Goal: Learn about a topic: Learn about a topic

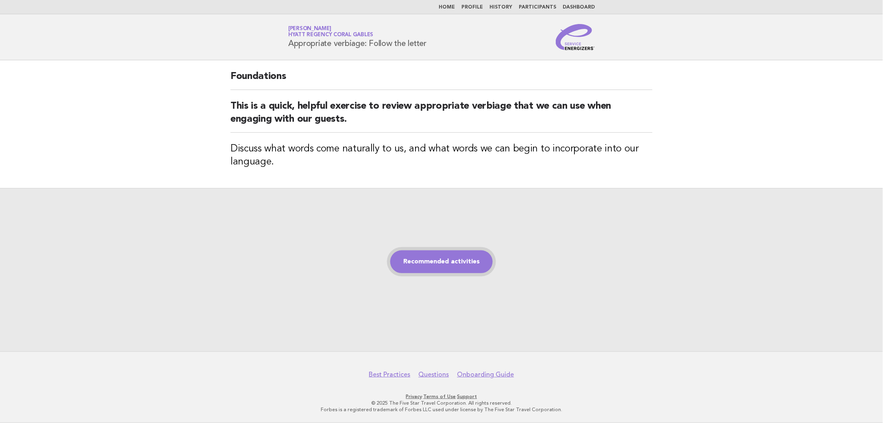
click at [445, 261] on link "Recommended activities" at bounding box center [441, 261] width 102 height 23
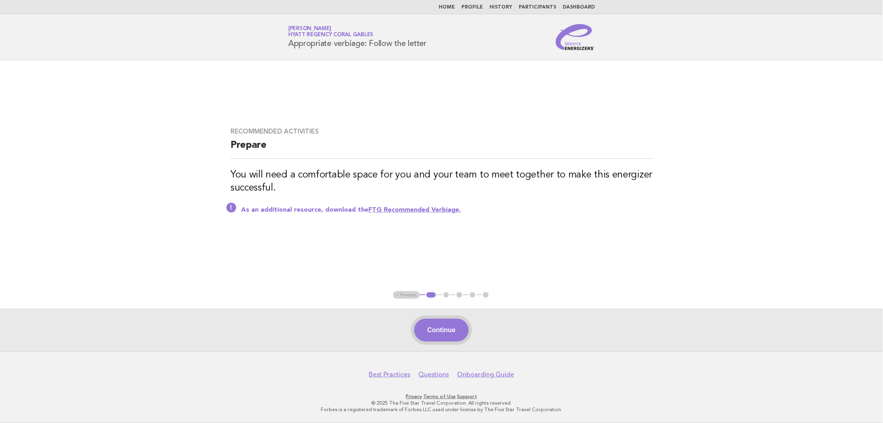
click at [453, 329] on button "Continue" at bounding box center [441, 329] width 54 height 23
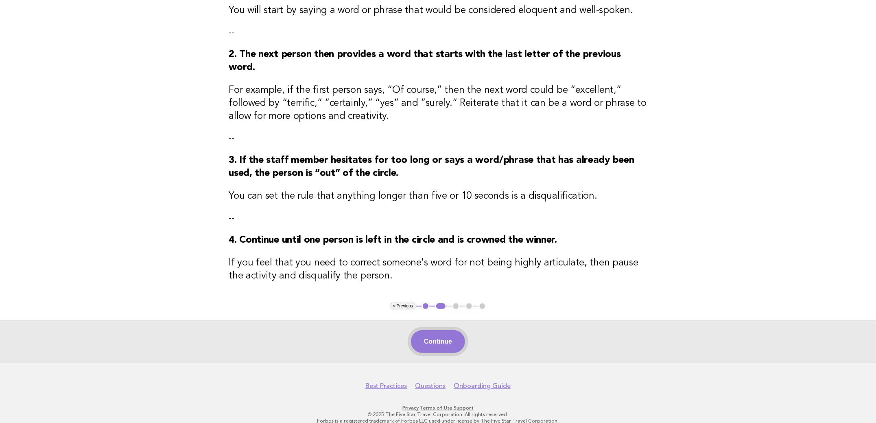
click at [445, 340] on button "Continue" at bounding box center [438, 341] width 54 height 23
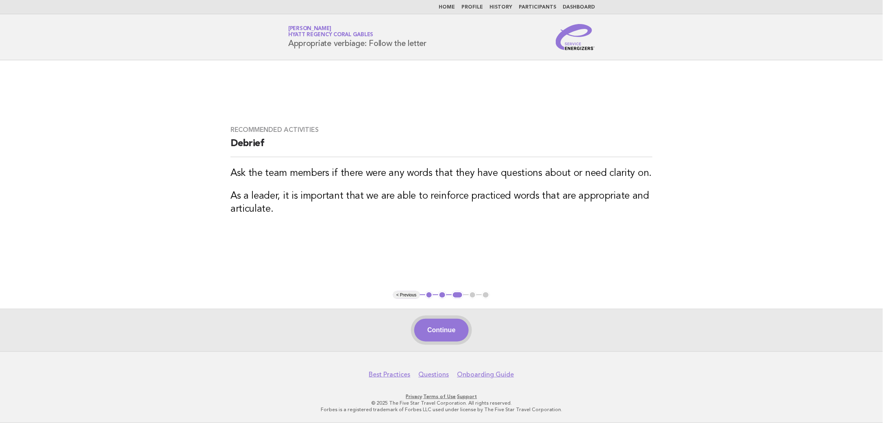
click at [436, 336] on button "Continue" at bounding box center [441, 329] width 54 height 23
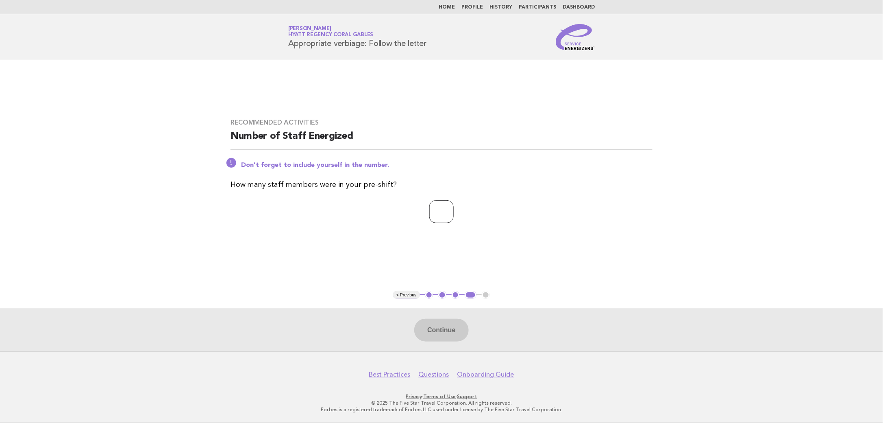
click at [454, 207] on input "*" at bounding box center [441, 211] width 24 height 23
type input "*"
click at [454, 207] on input "*" at bounding box center [441, 211] width 24 height 23
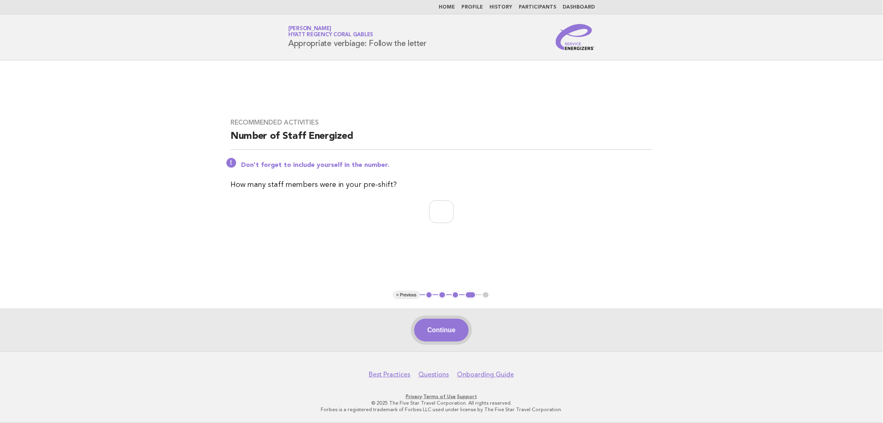
click at [458, 328] on button "Continue" at bounding box center [441, 329] width 54 height 23
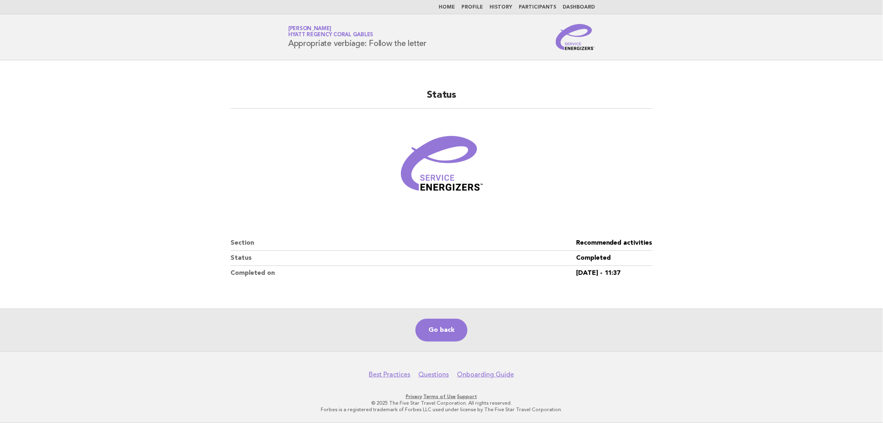
click at [455, 8] on link "Home" at bounding box center [447, 7] width 16 height 5
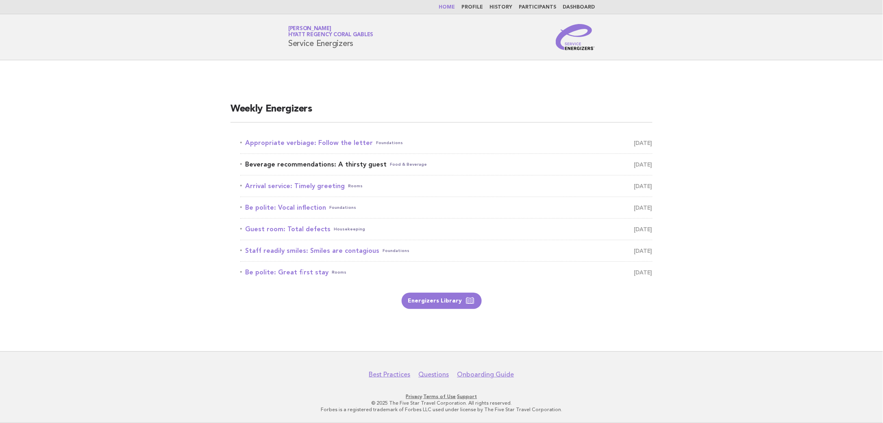
drag, startPoint x: 348, startPoint y: 163, endPoint x: 592, endPoint y: 234, distance: 254.3
click at [348, 163] on link "Beverage recommendations: A thirsty guest Food & Beverage October 14" at bounding box center [446, 164] width 412 height 11
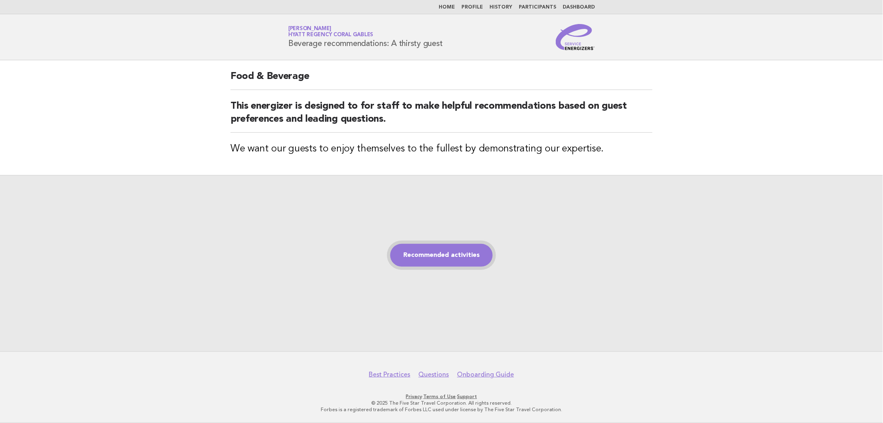
click at [488, 251] on link "Recommended activities" at bounding box center [441, 255] width 102 height 23
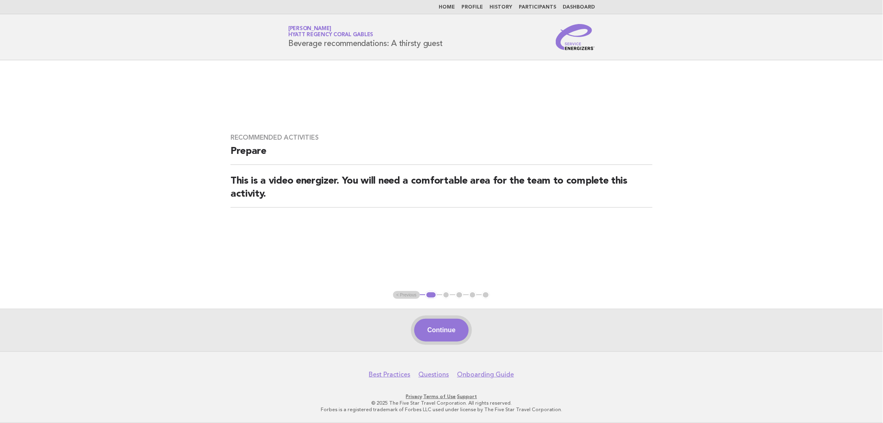
click at [455, 333] on button "Continue" at bounding box center [441, 329] width 54 height 23
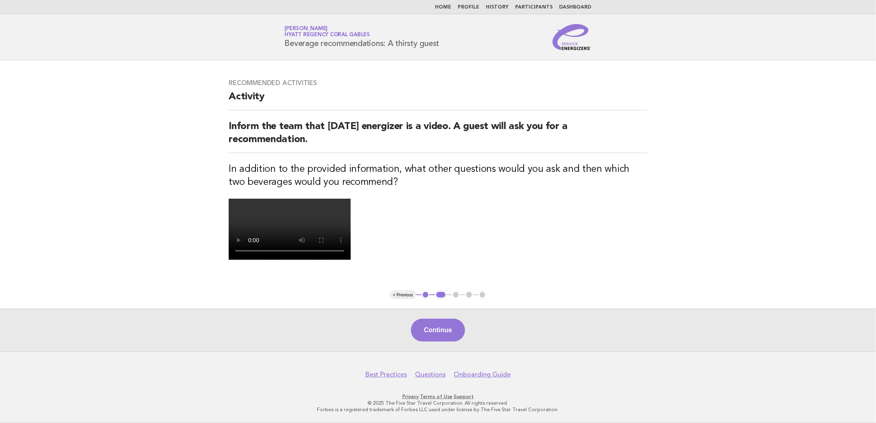
click at [351, 259] on video at bounding box center [290, 228] width 122 height 61
click at [436, 325] on button "Continue" at bounding box center [438, 329] width 54 height 23
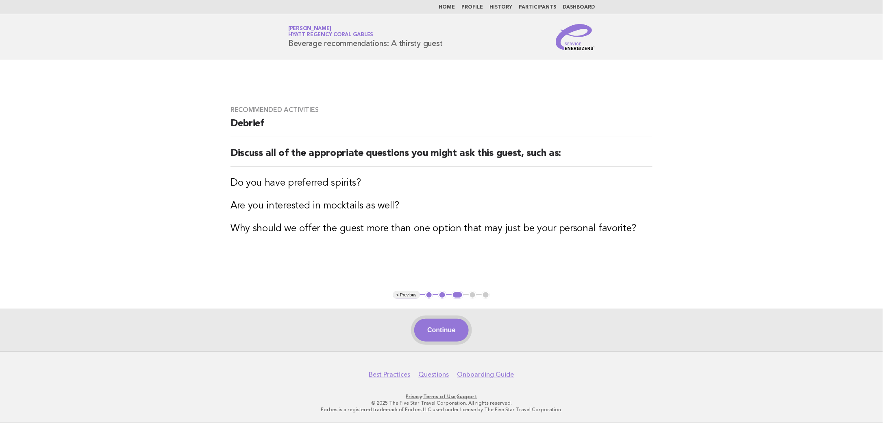
click at [450, 329] on button "Continue" at bounding box center [441, 329] width 54 height 23
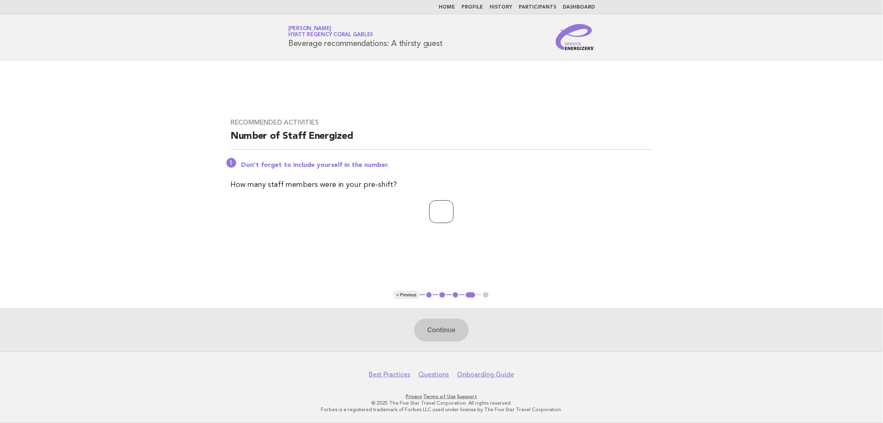
click at [454, 210] on input "*" at bounding box center [441, 211] width 24 height 23
type input "*"
click at [454, 210] on input "*" at bounding box center [441, 211] width 24 height 23
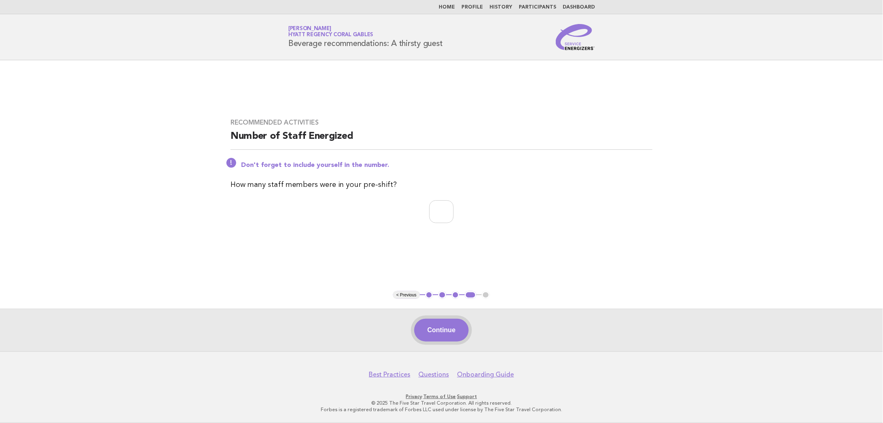
click at [461, 335] on button "Continue" at bounding box center [441, 329] width 54 height 23
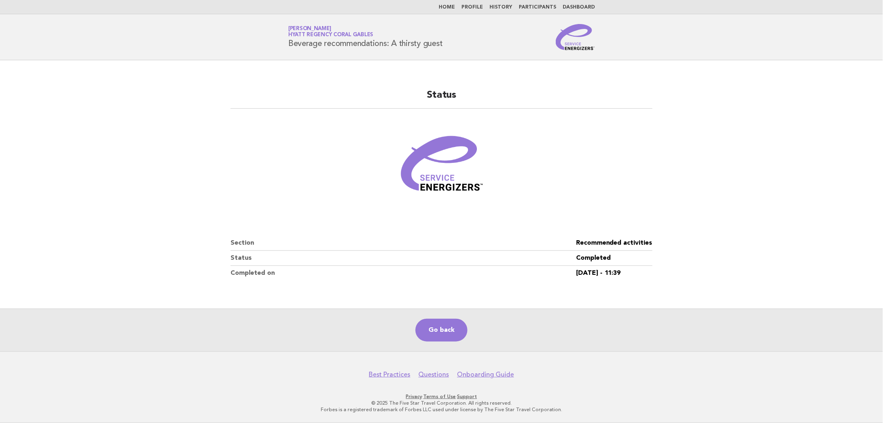
click at [454, 8] on link "Home" at bounding box center [447, 7] width 16 height 5
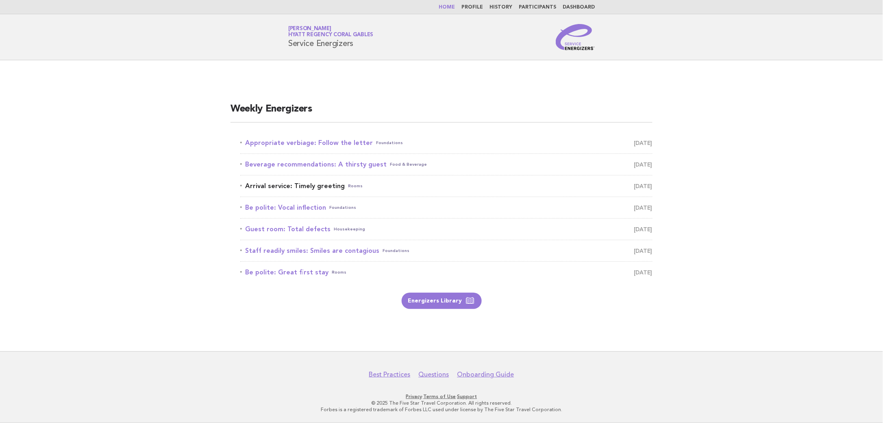
click at [312, 189] on link "Arrival service: Timely greeting Rooms [DATE]" at bounding box center [446, 185] width 412 height 11
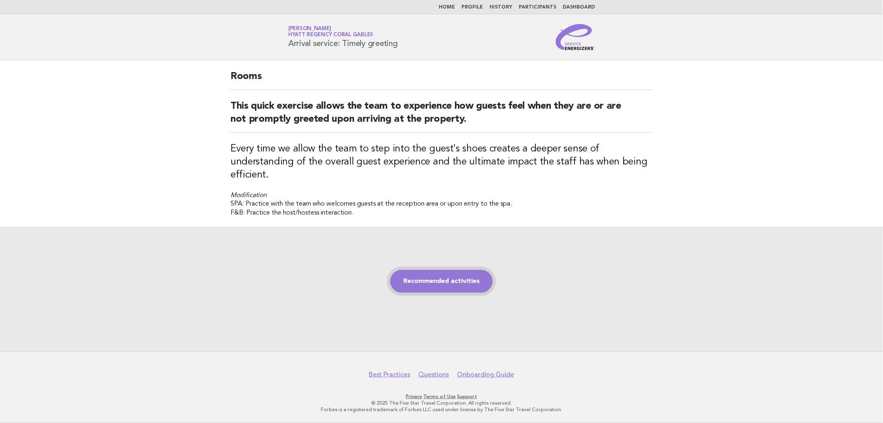
click at [443, 283] on link "Recommended activities" at bounding box center [441, 281] width 102 height 23
click at [459, 279] on link "Recommended activities" at bounding box center [441, 281] width 102 height 23
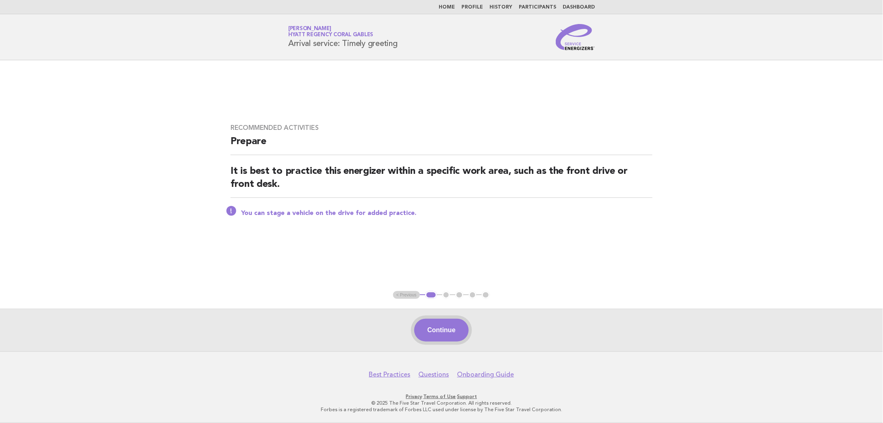
click at [463, 336] on button "Continue" at bounding box center [441, 329] width 54 height 23
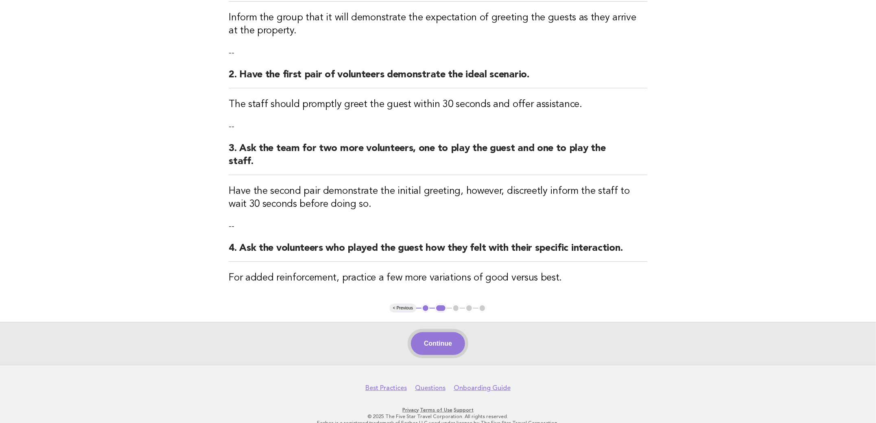
click at [444, 337] on button "Continue" at bounding box center [438, 343] width 54 height 23
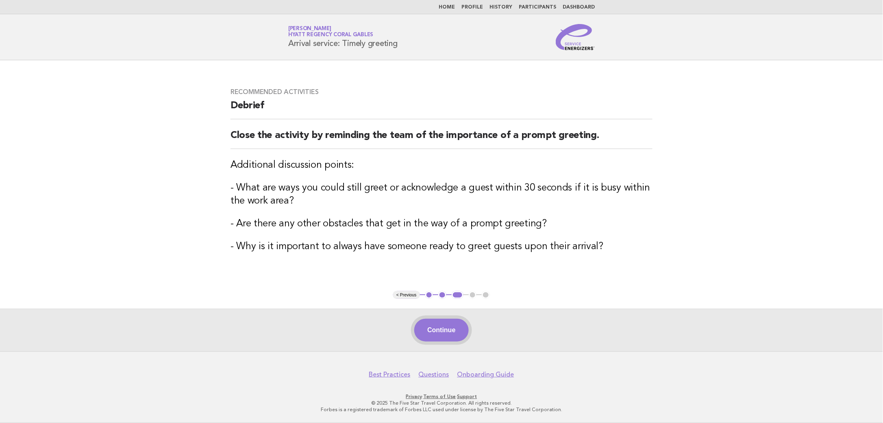
click at [447, 329] on button "Continue" at bounding box center [441, 329] width 54 height 23
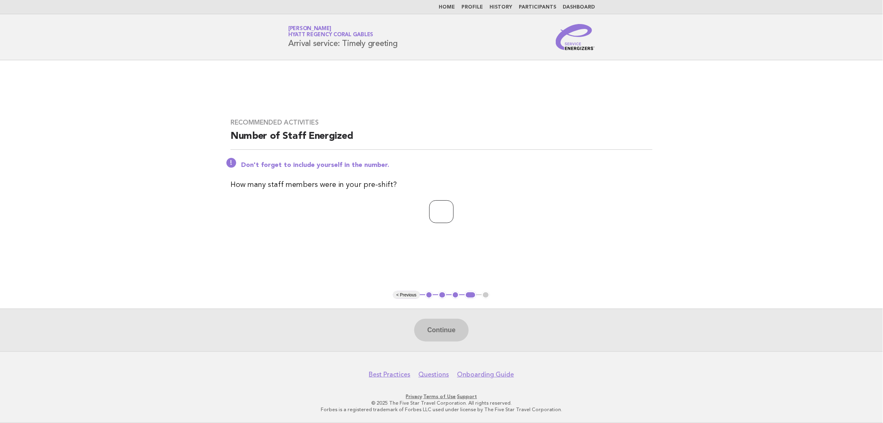
click at [454, 208] on input "*" at bounding box center [441, 211] width 24 height 23
type input "*"
click at [454, 208] on input "*" at bounding box center [441, 211] width 24 height 23
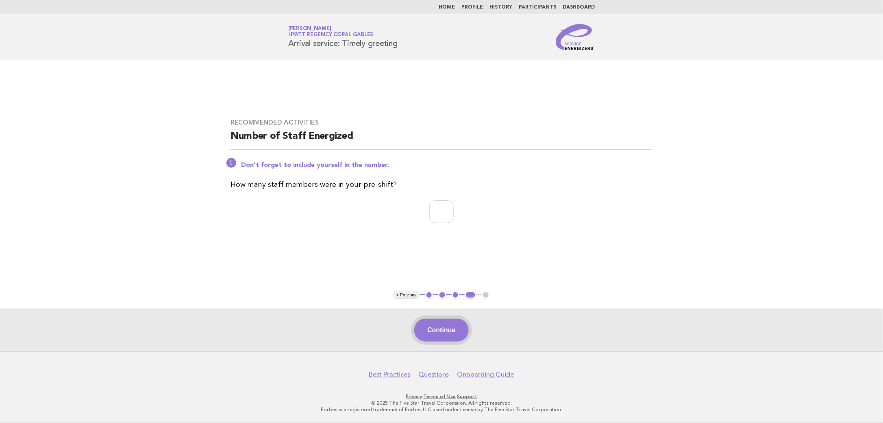
click at [443, 335] on button "Continue" at bounding box center [441, 329] width 54 height 23
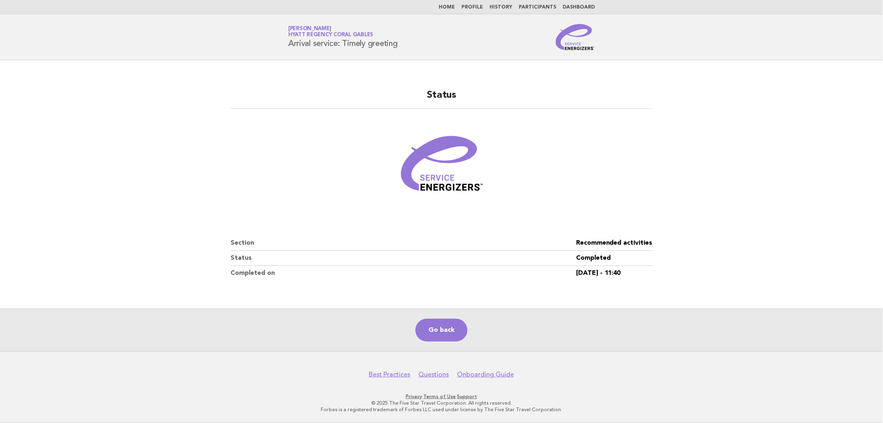
click at [452, 5] on link "Home" at bounding box center [447, 7] width 16 height 5
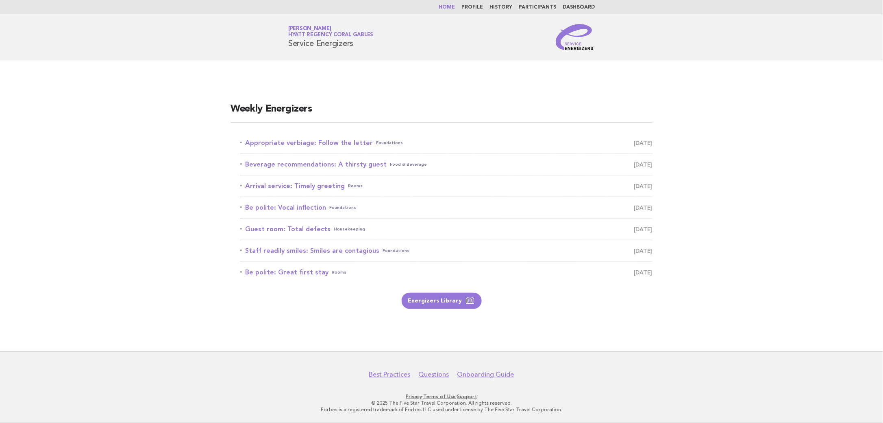
click at [315, 201] on li "Be polite: Vocal inflection Foundations October 16" at bounding box center [446, 208] width 412 height 22
click at [310, 208] on link "Be polite: Vocal inflection Foundations October 16" at bounding box center [446, 207] width 412 height 11
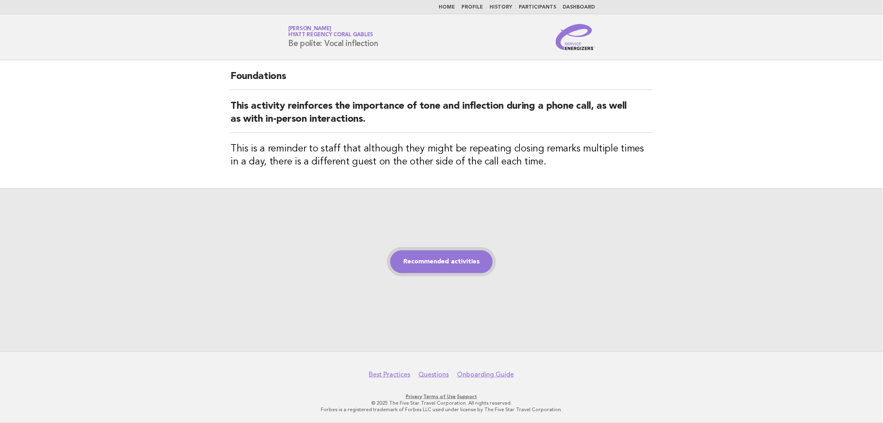
click at [446, 271] on link "Recommended activities" at bounding box center [441, 261] width 102 height 23
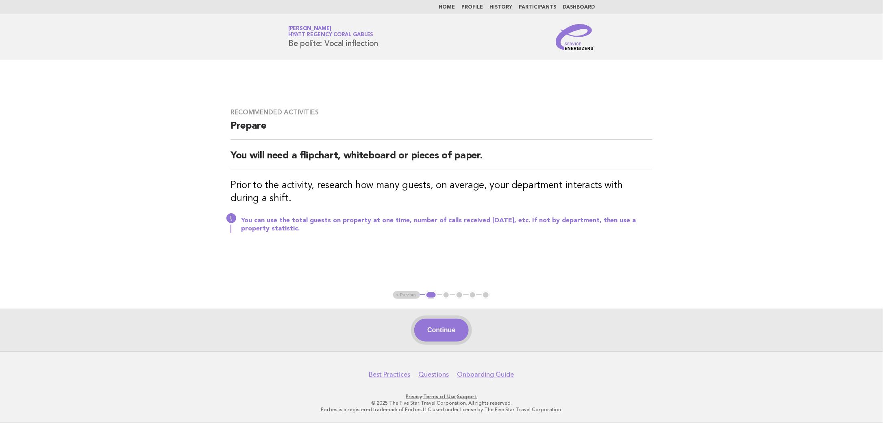
click at [440, 333] on button "Continue" at bounding box center [441, 329] width 54 height 23
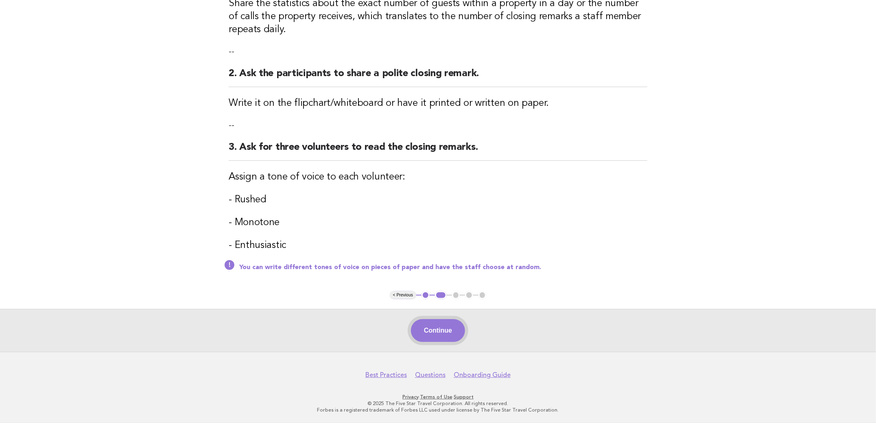
click at [458, 331] on button "Continue" at bounding box center [438, 330] width 54 height 23
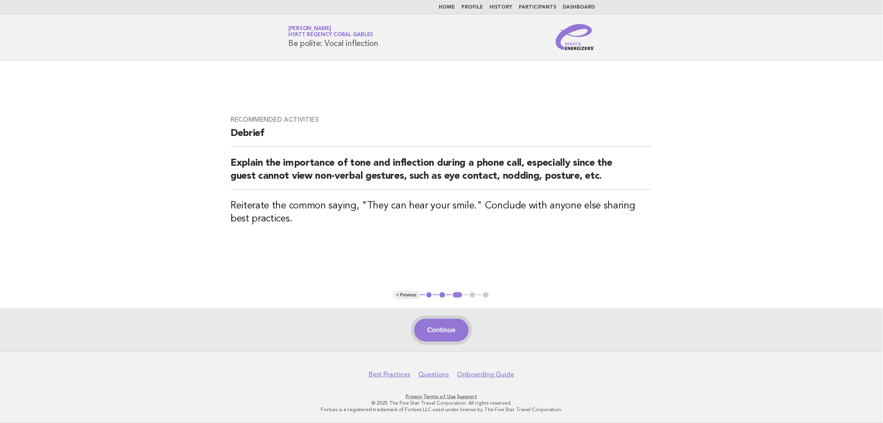
click at [439, 320] on button "Continue" at bounding box center [441, 329] width 54 height 23
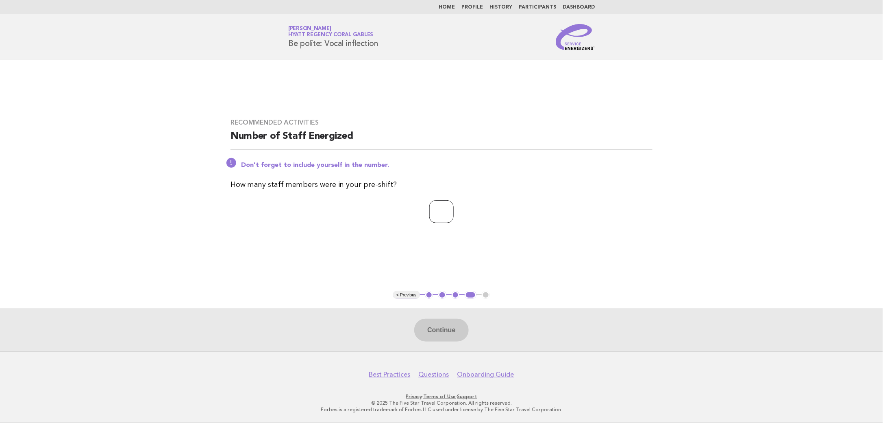
click at [454, 209] on input "*" at bounding box center [441, 211] width 24 height 23
type input "*"
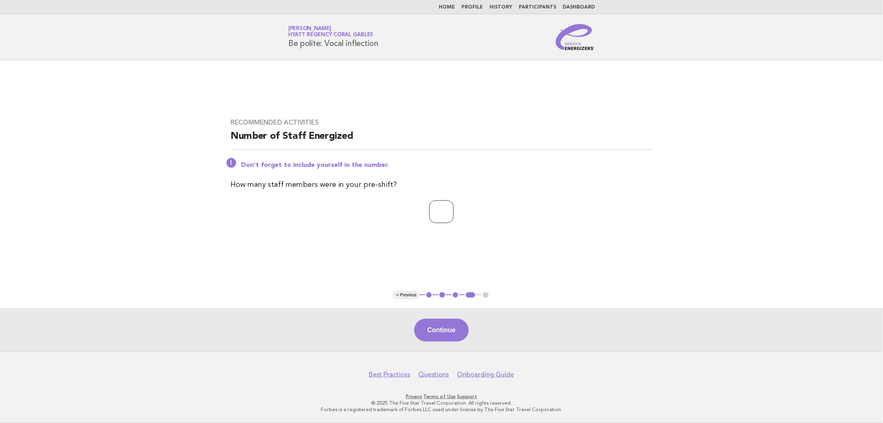
click at [454, 209] on input "*" at bounding box center [441, 211] width 24 height 23
click at [452, 338] on button "Continue" at bounding box center [441, 329] width 54 height 23
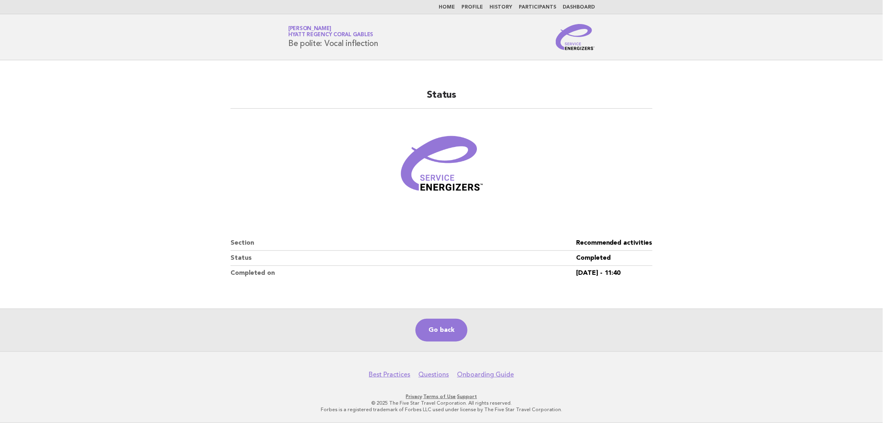
click at [455, 9] on link "Home" at bounding box center [447, 7] width 16 height 5
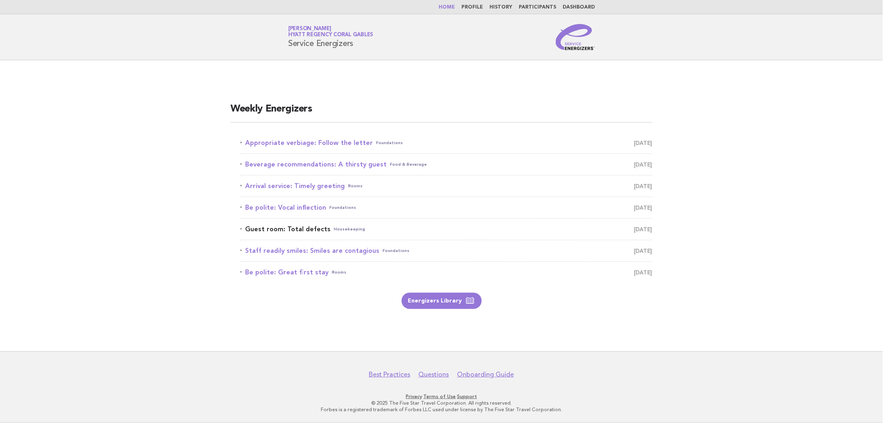
click at [321, 234] on link "Guest room: Total defects Housekeeping October 17" at bounding box center [446, 228] width 412 height 11
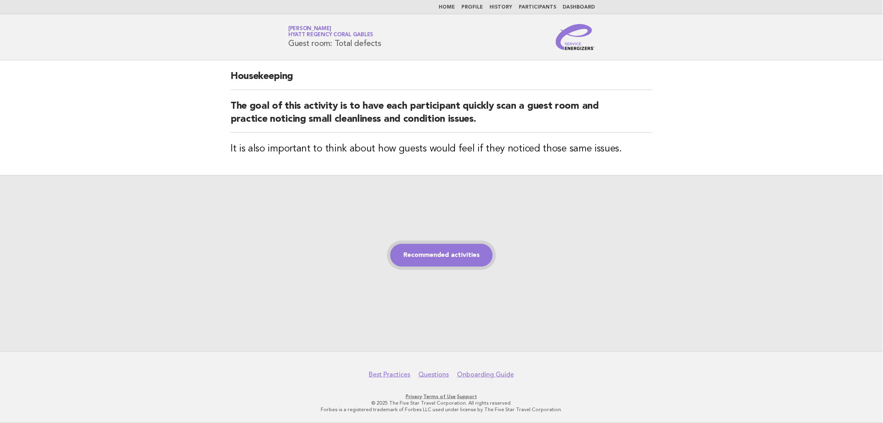
click at [429, 257] on link "Recommended activities" at bounding box center [441, 255] width 102 height 23
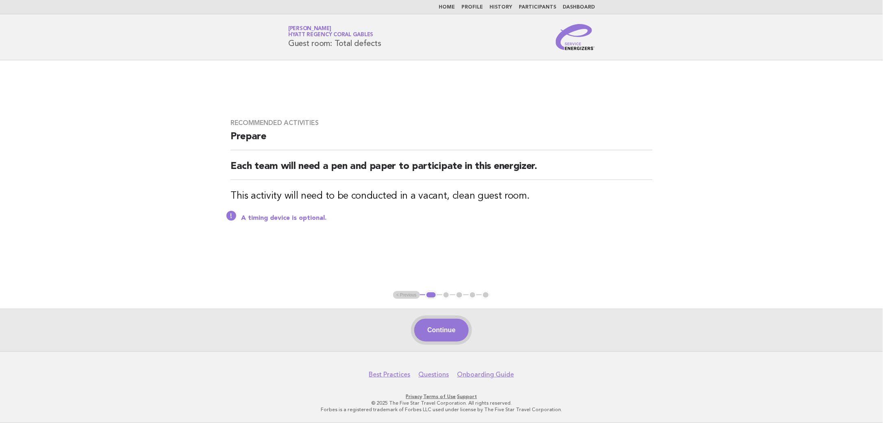
click at [460, 329] on button "Continue" at bounding box center [441, 329] width 54 height 23
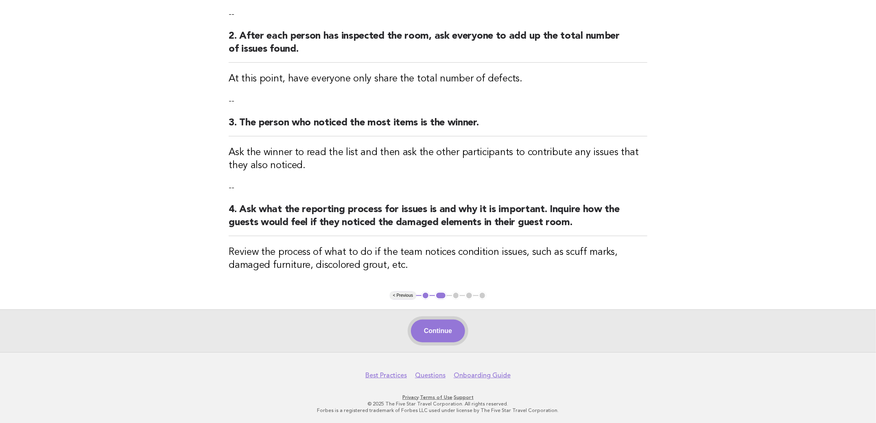
click at [442, 329] on button "Continue" at bounding box center [438, 330] width 54 height 23
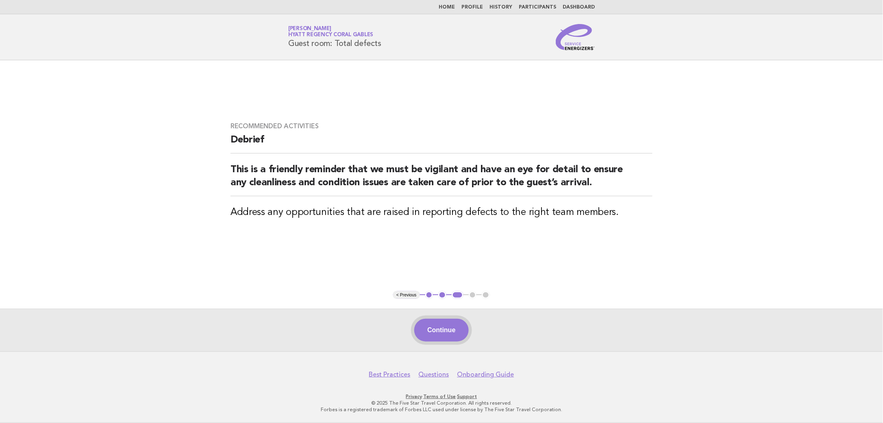
click at [447, 333] on button "Continue" at bounding box center [441, 329] width 54 height 23
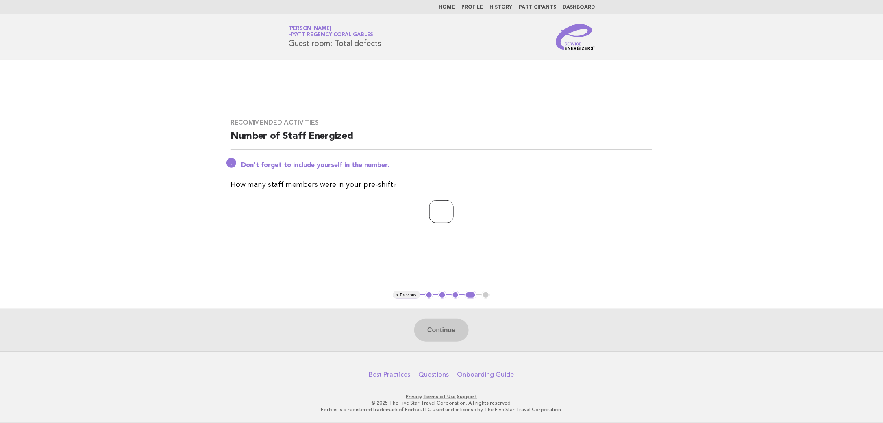
click at [454, 210] on input "*" at bounding box center [441, 211] width 24 height 23
type input "*"
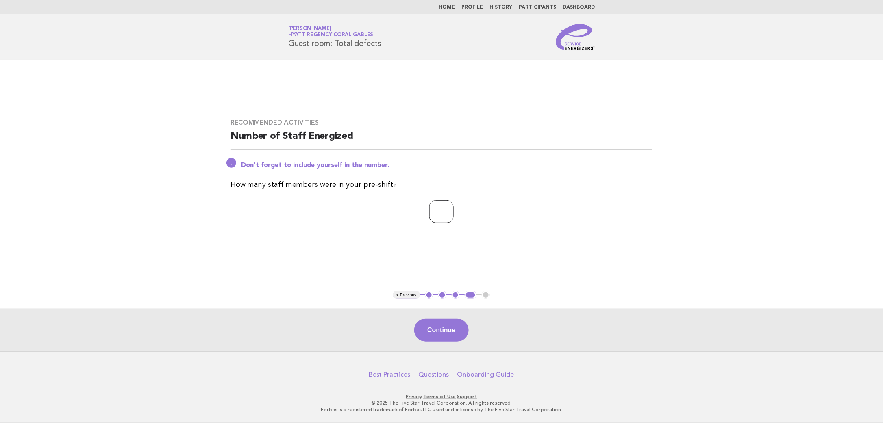
click at [454, 210] on input "*" at bounding box center [441, 211] width 24 height 23
click at [433, 321] on button "Continue" at bounding box center [441, 329] width 54 height 23
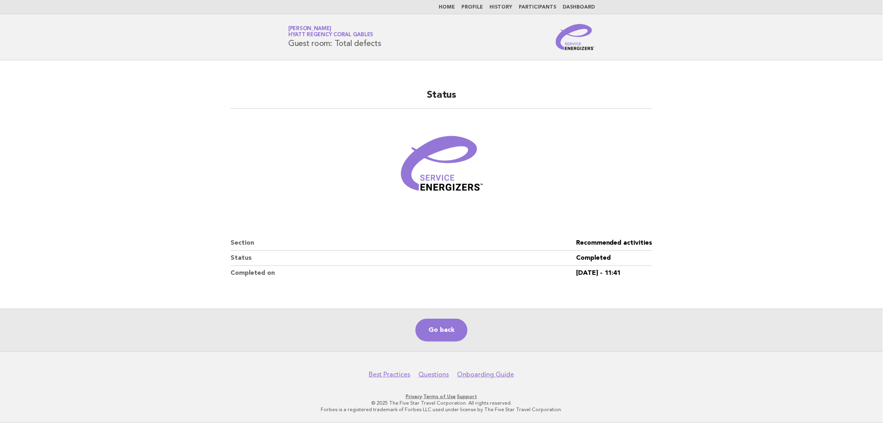
click at [453, 6] on link "Home" at bounding box center [447, 7] width 16 height 5
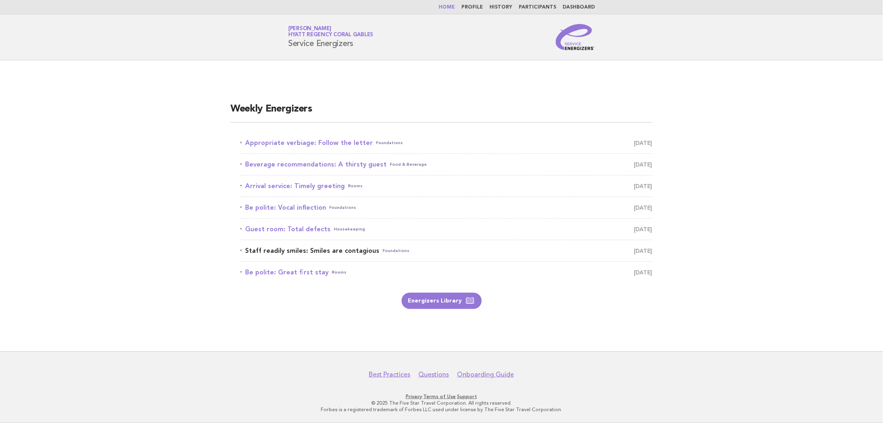
click at [339, 252] on link "Staff readily smiles: Smiles are contagious Foundations [DATE]" at bounding box center [446, 250] width 412 height 11
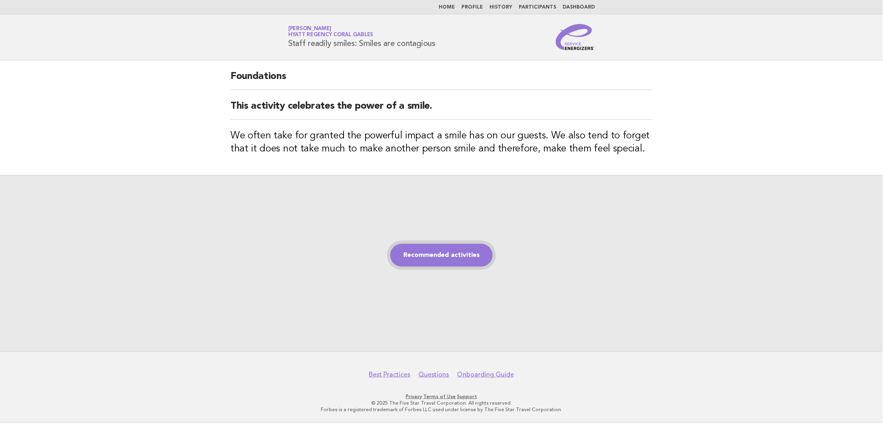
click at [462, 253] on link "Recommended activities" at bounding box center [441, 255] width 102 height 23
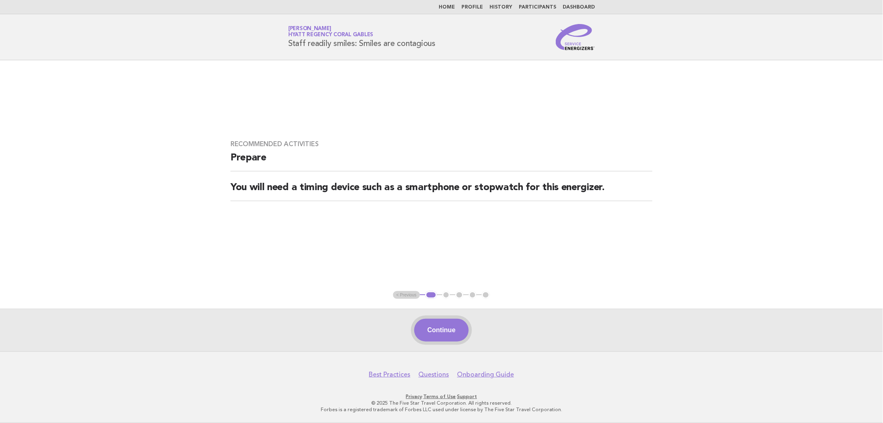
click at [454, 339] on button "Continue" at bounding box center [441, 329] width 54 height 23
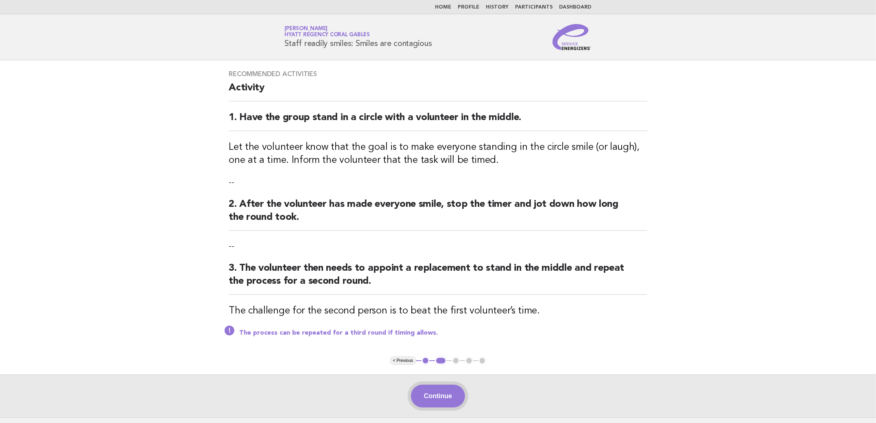
click at [442, 395] on button "Continue" at bounding box center [438, 395] width 54 height 23
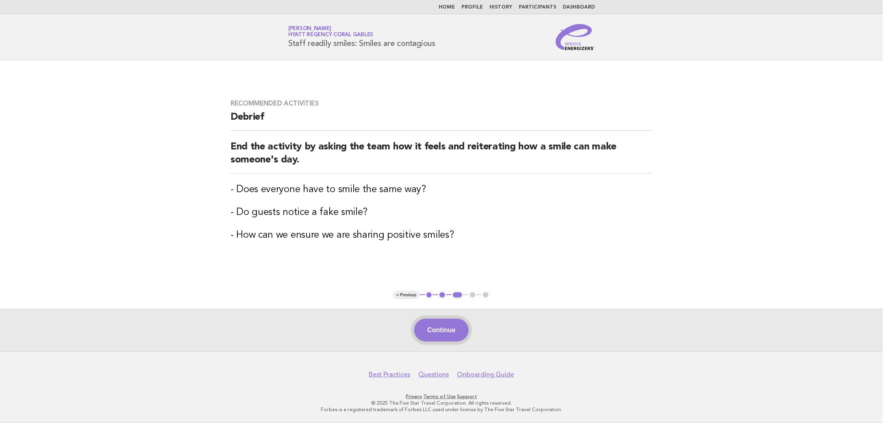
click at [458, 334] on button "Continue" at bounding box center [441, 329] width 54 height 23
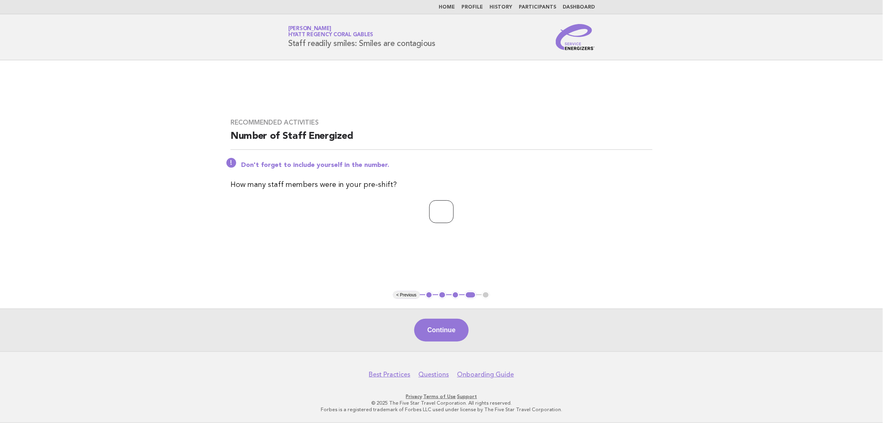
click at [454, 209] on input "*" at bounding box center [441, 211] width 24 height 23
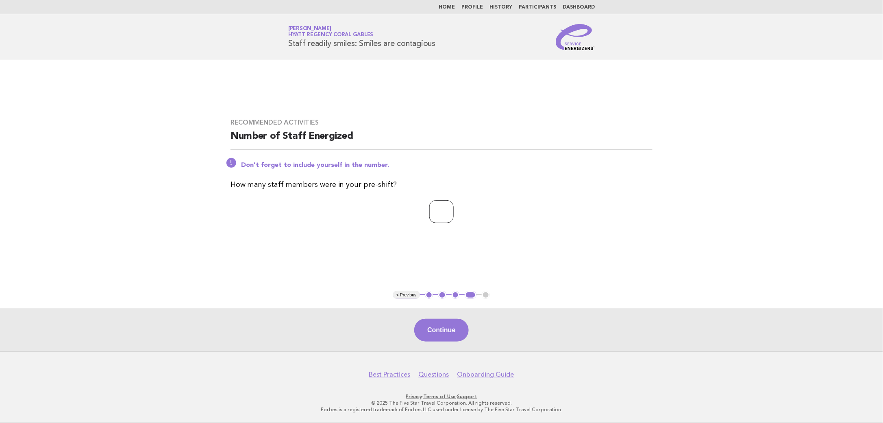
click at [454, 209] on input "*" at bounding box center [441, 211] width 24 height 23
type input "*"
click at [454, 209] on input "*" at bounding box center [441, 211] width 24 height 23
click at [447, 328] on button "Continue" at bounding box center [441, 329] width 54 height 23
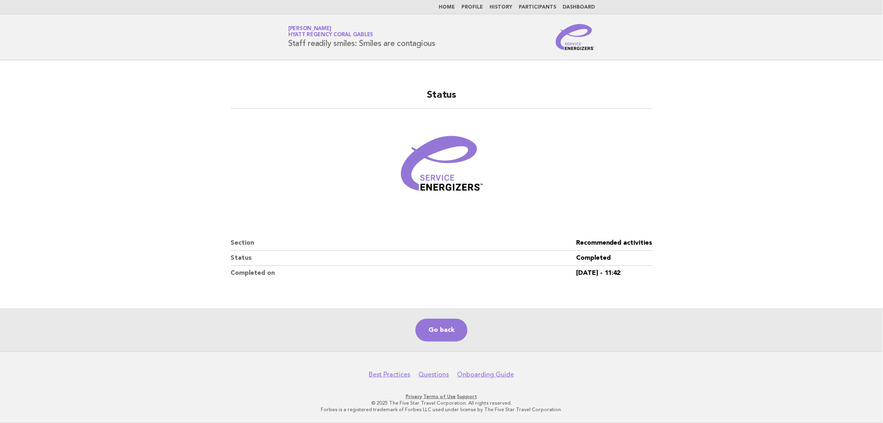
click at [455, 9] on link "Home" at bounding box center [447, 7] width 16 height 5
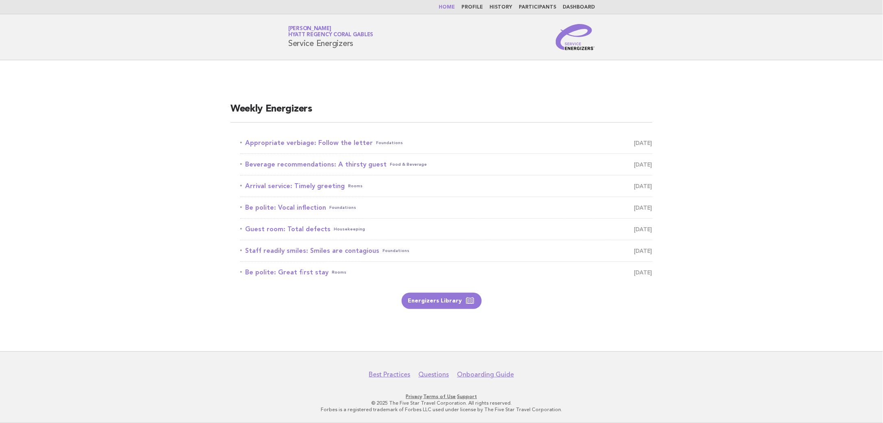
drag, startPoint x: 295, startPoint y: 268, endPoint x: 595, endPoint y: 287, distance: 300.8
click at [295, 268] on link "Be polite: Great first stay Rooms [DATE]" at bounding box center [446, 271] width 412 height 11
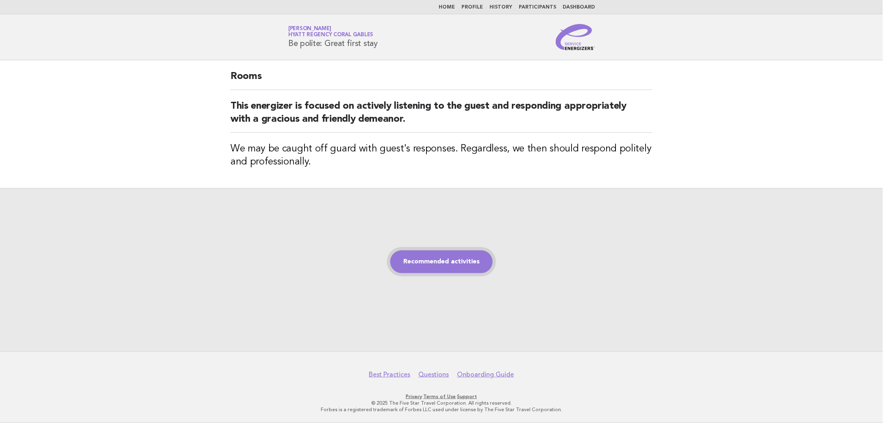
click at [453, 264] on link "Recommended activities" at bounding box center [441, 261] width 102 height 23
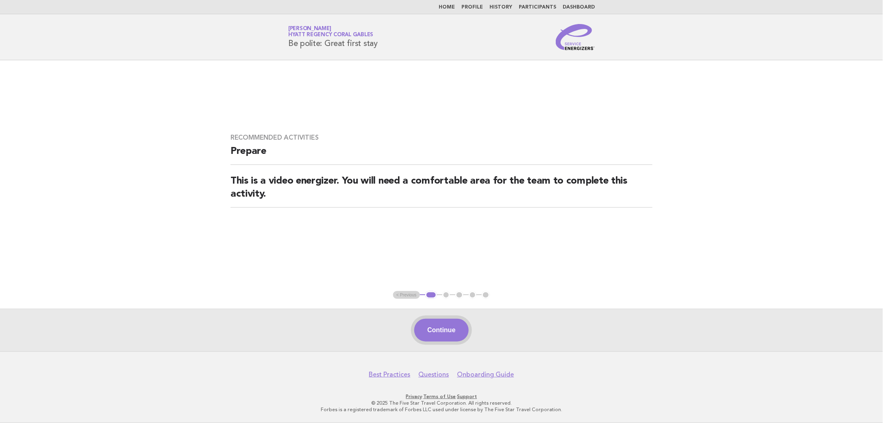
click at [447, 330] on button "Continue" at bounding box center [441, 329] width 54 height 23
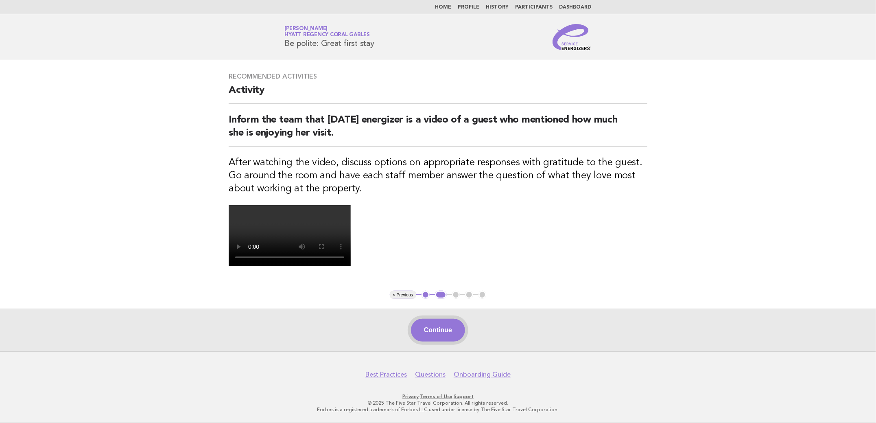
click at [430, 334] on button "Continue" at bounding box center [438, 329] width 54 height 23
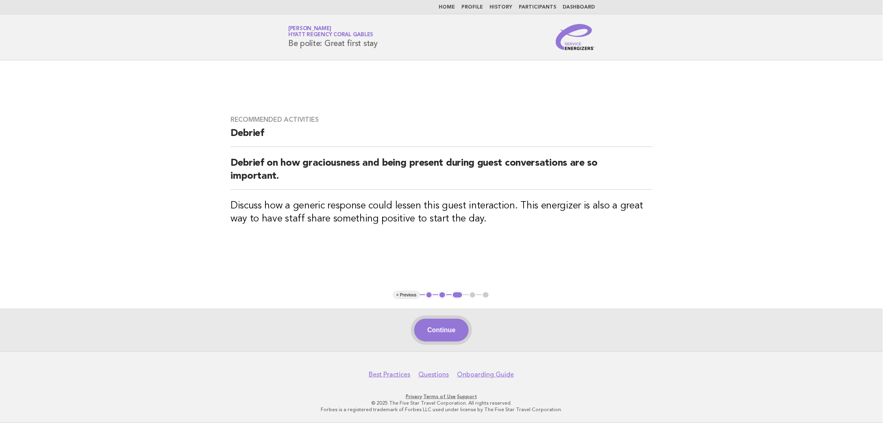
click at [446, 339] on button "Continue" at bounding box center [441, 329] width 54 height 23
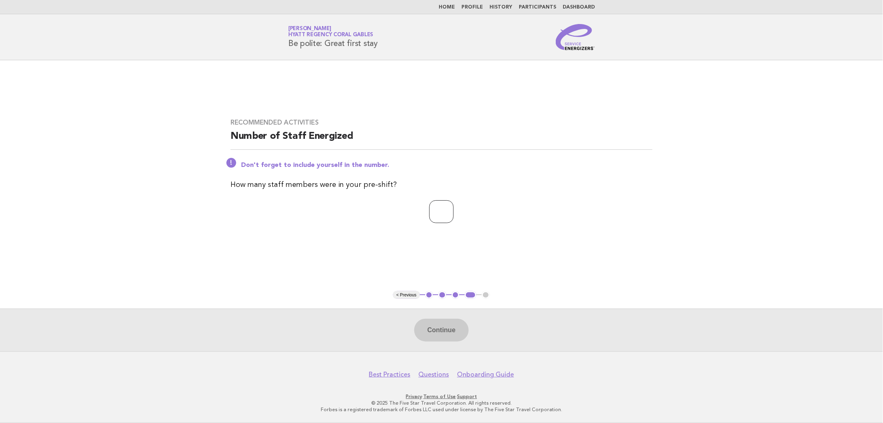
click at [454, 206] on input "number" at bounding box center [441, 211] width 24 height 23
click at [454, 211] on input "*" at bounding box center [441, 211] width 24 height 23
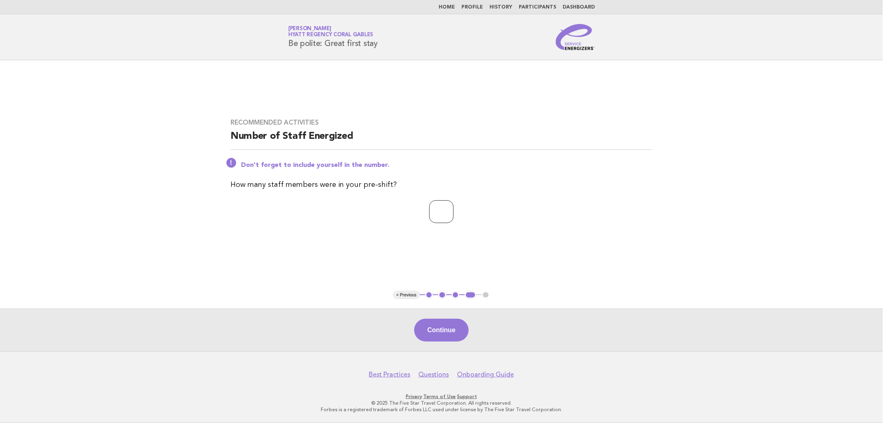
type input "*"
click at [454, 211] on input "*" at bounding box center [441, 211] width 24 height 23
click at [429, 341] on button "Continue" at bounding box center [441, 329] width 54 height 23
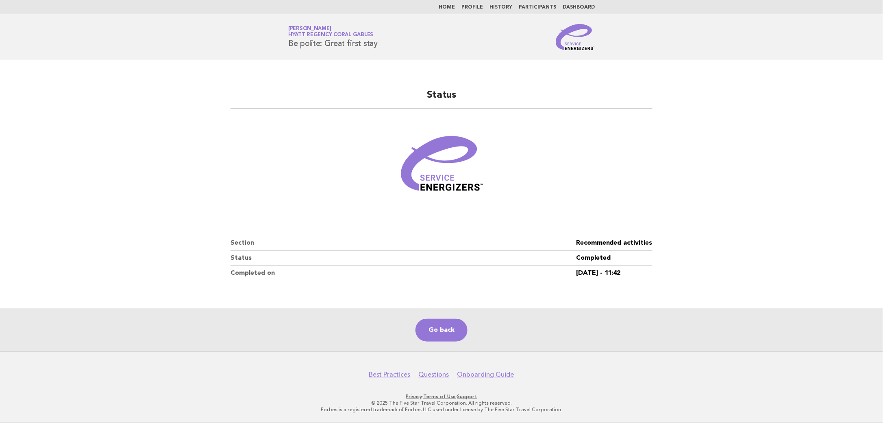
click at [455, 5] on link "Home" at bounding box center [447, 7] width 16 height 5
